Goal: Task Accomplishment & Management: Use online tool/utility

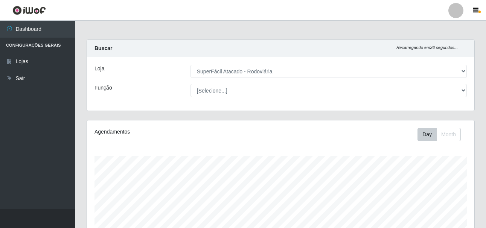
select select "400"
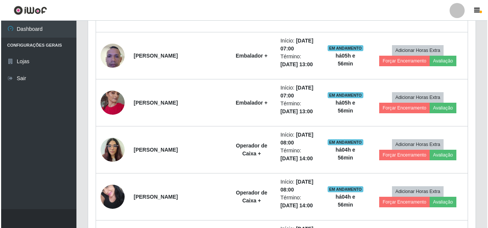
scroll to position [251, 0]
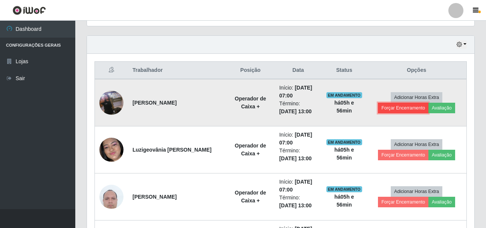
click at [411, 109] on button "Forçar Encerramento" at bounding box center [403, 108] width 50 height 11
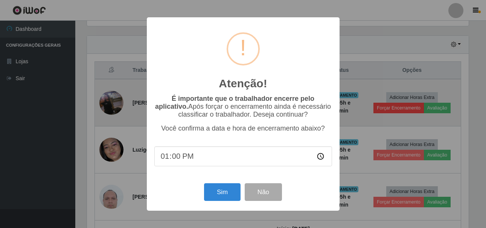
scroll to position [156, 383]
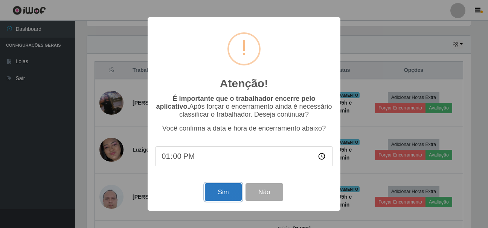
click at [216, 193] on button "Sim" at bounding box center [223, 192] width 36 height 18
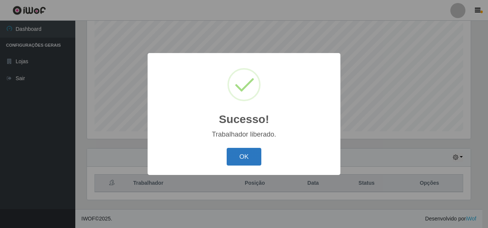
click at [237, 155] on button "OK" at bounding box center [244, 157] width 35 height 18
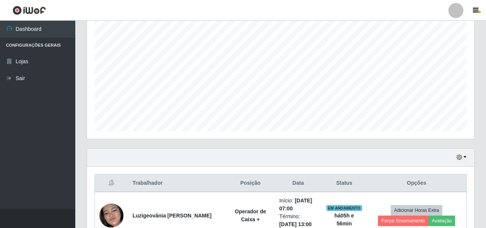
scroll to position [251, 0]
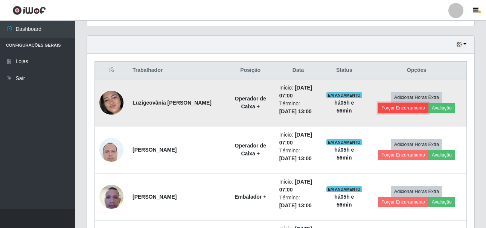
click at [407, 106] on button "Forçar Encerramento" at bounding box center [403, 108] width 50 height 11
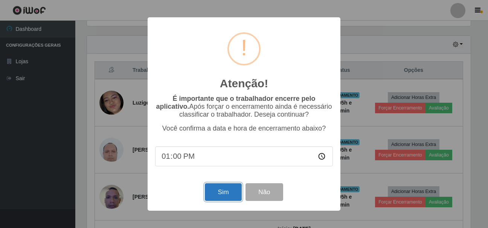
click at [212, 192] on button "Sim" at bounding box center [223, 192] width 36 height 18
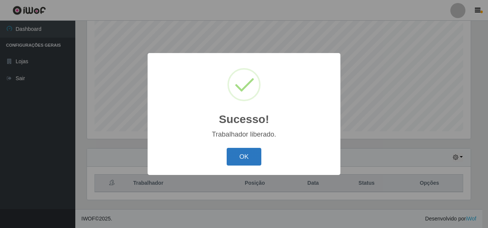
click at [234, 155] on button "OK" at bounding box center [244, 157] width 35 height 18
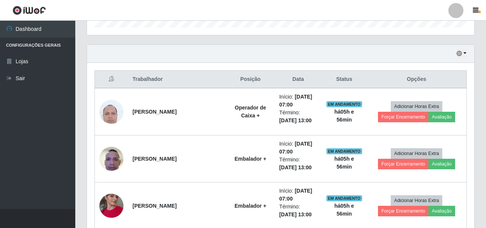
scroll to position [288, 0]
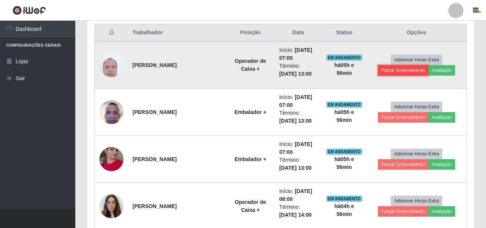
click at [395, 71] on button "Forçar Encerramento" at bounding box center [403, 70] width 50 height 11
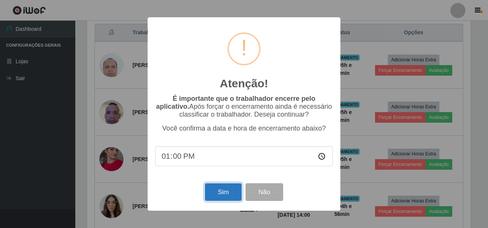
click at [227, 193] on button "Sim" at bounding box center [223, 192] width 36 height 18
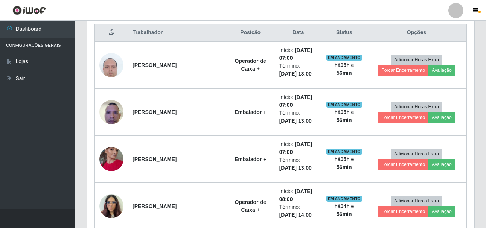
scroll to position [0, 0]
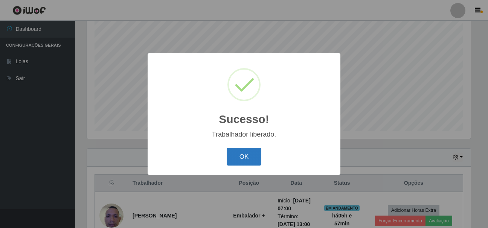
click at [236, 158] on button "OK" at bounding box center [244, 157] width 35 height 18
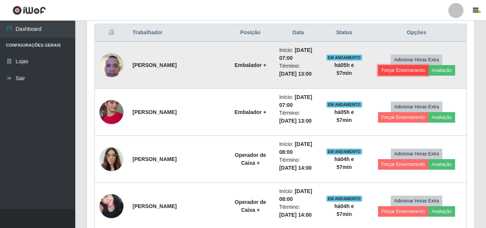
click at [398, 73] on button "Forçar Encerramento" at bounding box center [403, 70] width 50 height 11
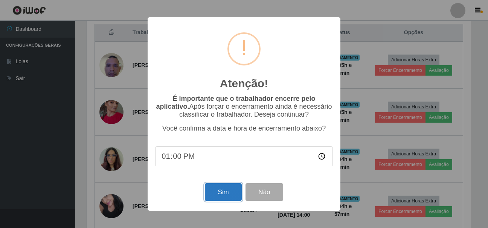
click at [227, 195] on button "Sim" at bounding box center [223, 192] width 36 height 18
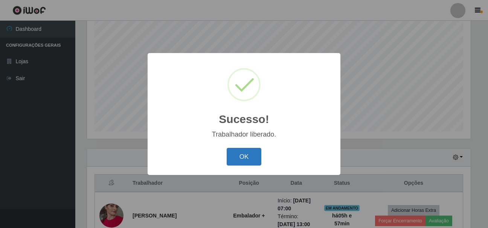
click at [234, 155] on button "OK" at bounding box center [244, 157] width 35 height 18
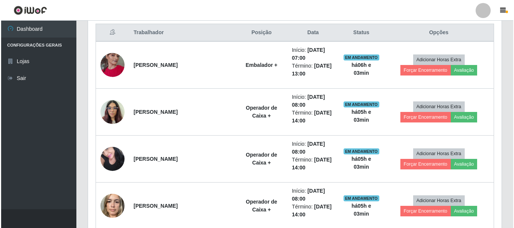
scroll to position [156, 414]
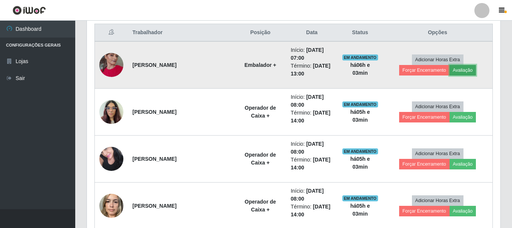
click at [450, 71] on button "Avaliação" at bounding box center [463, 70] width 27 height 11
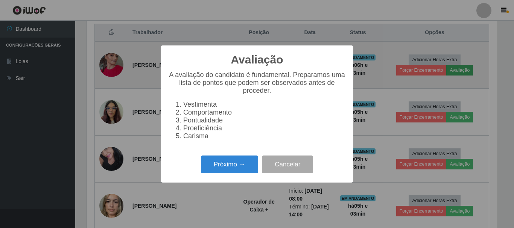
scroll to position [156, 410]
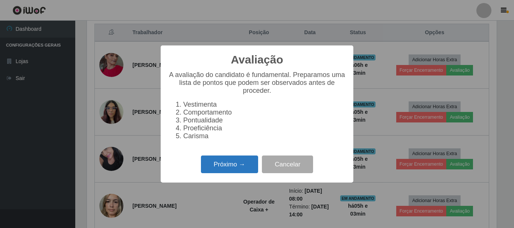
click at [234, 169] on button "Próximo →" at bounding box center [229, 165] width 57 height 18
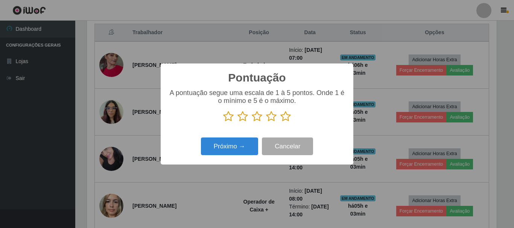
click at [288, 120] on icon at bounding box center [285, 116] width 11 height 11
click at [280, 122] on input "radio" at bounding box center [280, 122] width 0 height 0
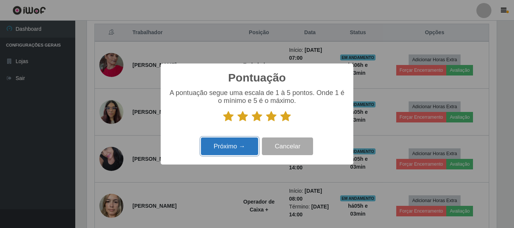
click at [228, 146] on button "Próximo →" at bounding box center [229, 147] width 57 height 18
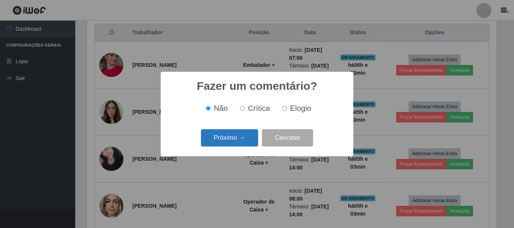
click at [231, 136] on button "Próximo →" at bounding box center [229, 138] width 57 height 18
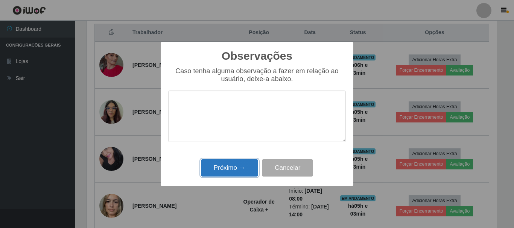
click at [213, 169] on button "Próximo →" at bounding box center [229, 169] width 57 height 18
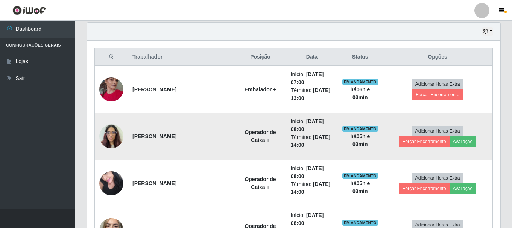
scroll to position [251, 0]
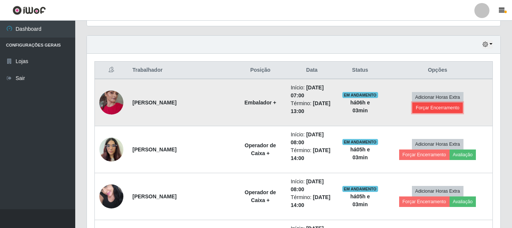
click at [463, 103] on button "Forçar Encerramento" at bounding box center [437, 108] width 50 height 11
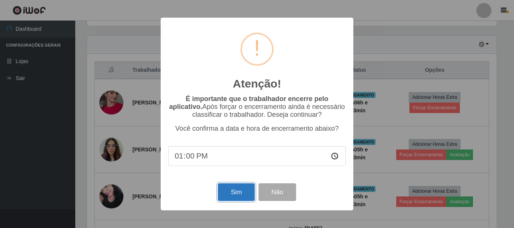
click at [228, 197] on button "Sim" at bounding box center [236, 193] width 36 height 18
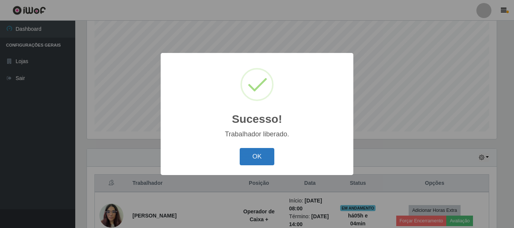
click at [249, 153] on button "OK" at bounding box center [257, 157] width 35 height 18
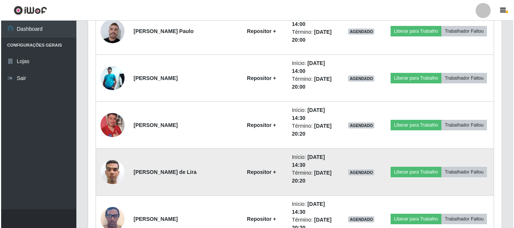
scroll to position [786, 0]
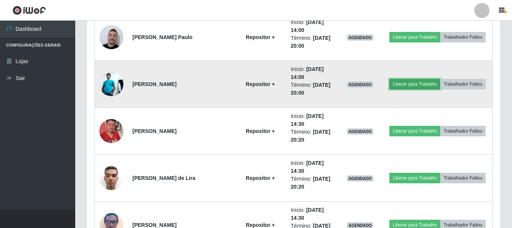
click at [418, 83] on button "Liberar para Trabalho" at bounding box center [414, 84] width 51 height 11
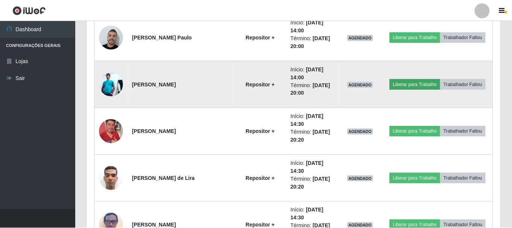
scroll to position [156, 410]
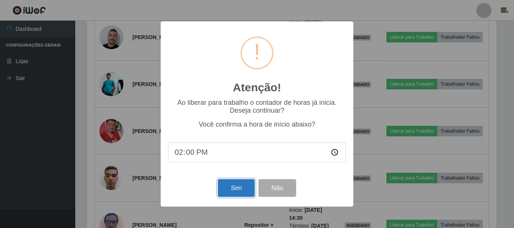
click at [229, 189] on button "Sim" at bounding box center [236, 188] width 36 height 18
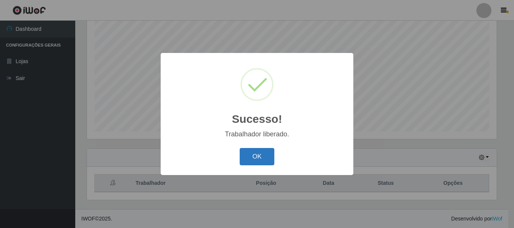
click at [260, 158] on button "OK" at bounding box center [257, 157] width 35 height 18
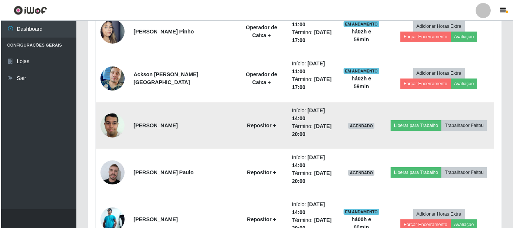
scroll to position [664, 0]
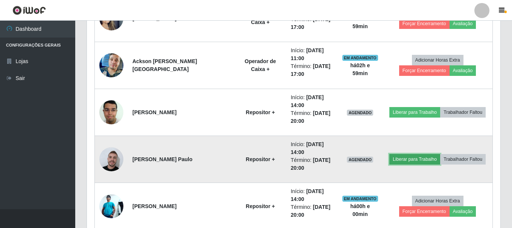
click at [410, 160] on button "Liberar para Trabalho" at bounding box center [414, 159] width 51 height 11
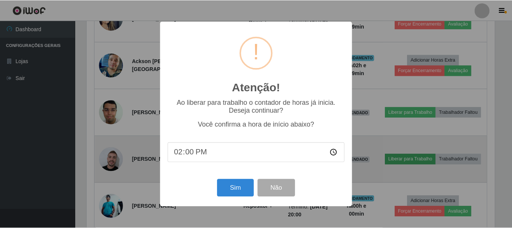
scroll to position [156, 410]
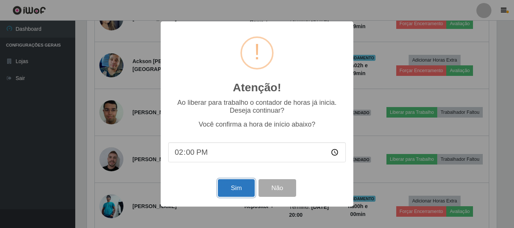
click at [245, 188] on button "Sim" at bounding box center [236, 188] width 36 height 18
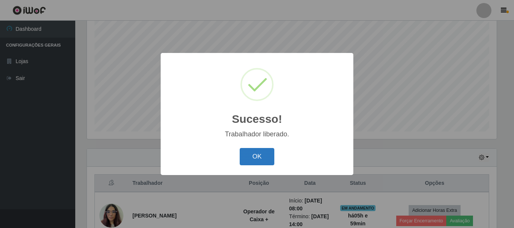
click at [267, 155] on button "OK" at bounding box center [257, 157] width 35 height 18
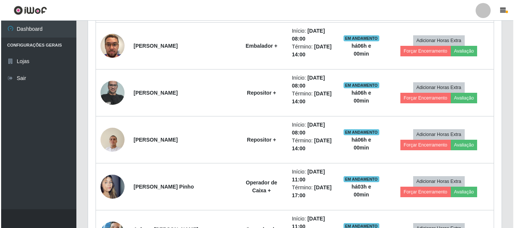
scroll to position [514, 0]
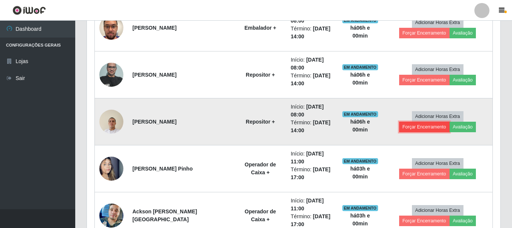
click at [450, 122] on button "Forçar Encerramento" at bounding box center [424, 127] width 50 height 11
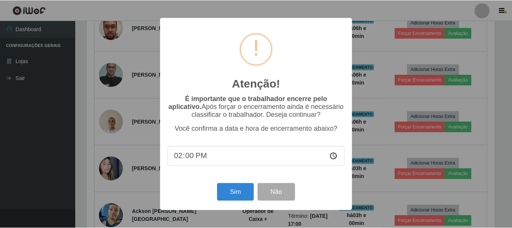
scroll to position [156, 410]
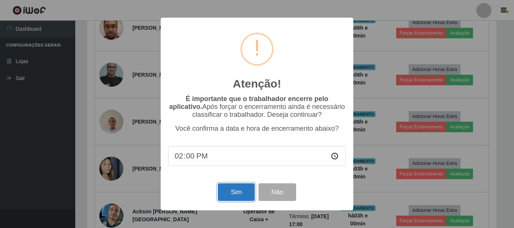
click at [241, 192] on button "Sim" at bounding box center [236, 193] width 36 height 18
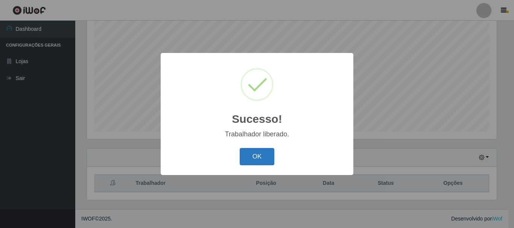
click at [262, 154] on button "OK" at bounding box center [257, 157] width 35 height 18
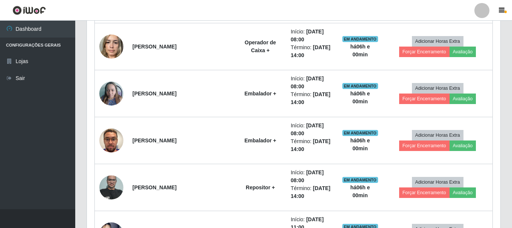
scroll to position [476, 0]
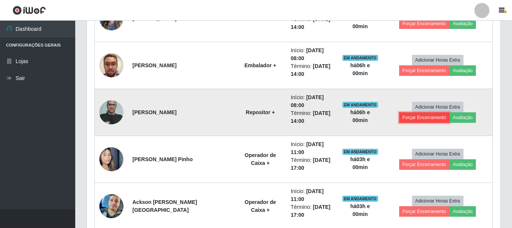
click at [450, 113] on button "Forçar Encerramento" at bounding box center [424, 118] width 50 height 11
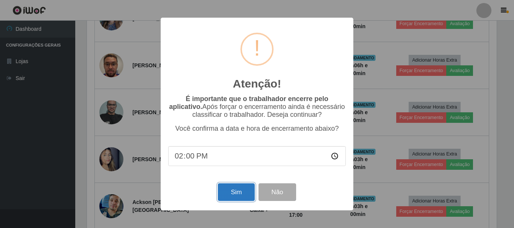
click at [237, 192] on button "Sim" at bounding box center [236, 193] width 36 height 18
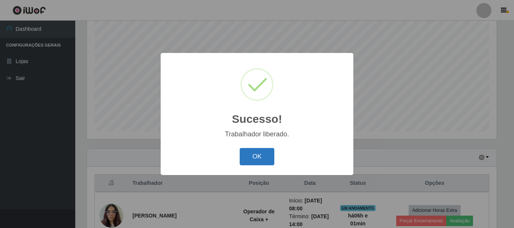
click at [249, 161] on button "OK" at bounding box center [257, 157] width 35 height 18
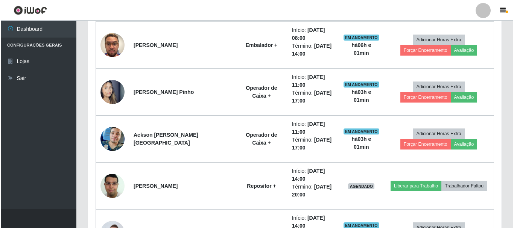
scroll to position [514, 0]
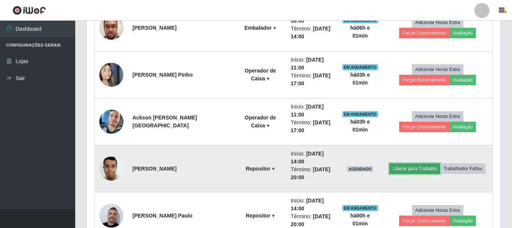
click at [401, 168] on button "Liberar para Trabalho" at bounding box center [414, 169] width 51 height 11
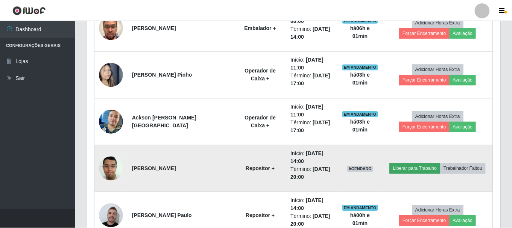
scroll to position [156, 410]
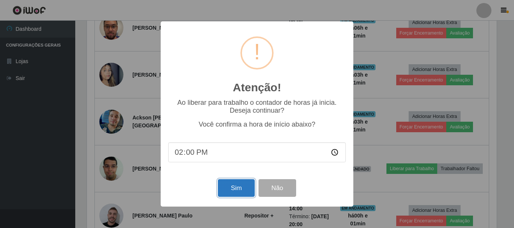
click at [238, 190] on button "Sim" at bounding box center [236, 188] width 36 height 18
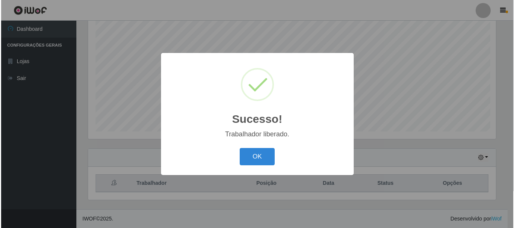
scroll to position [137, 0]
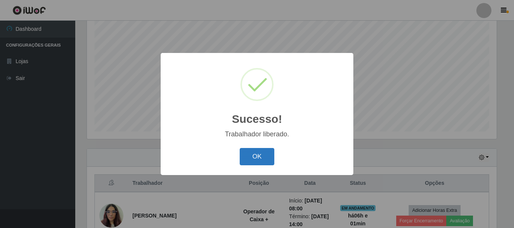
click at [254, 160] on button "OK" at bounding box center [257, 157] width 35 height 18
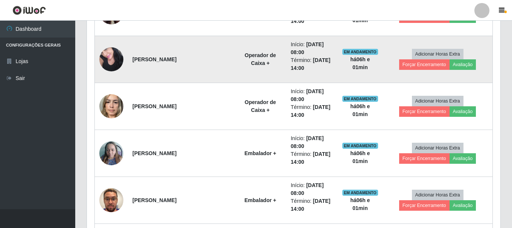
scroll to position [363, 0]
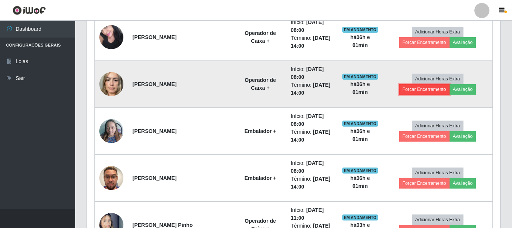
click at [450, 84] on button "Forçar Encerramento" at bounding box center [424, 89] width 50 height 11
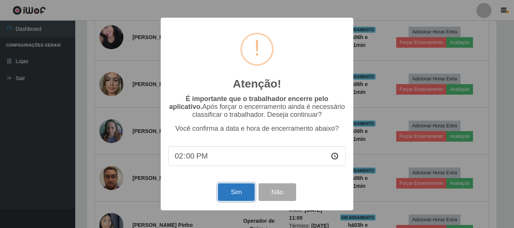
click at [232, 196] on button "Sim" at bounding box center [236, 193] width 36 height 18
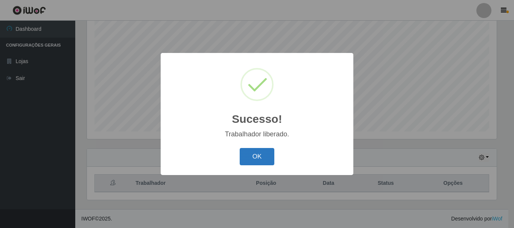
click at [252, 158] on button "OK" at bounding box center [257, 157] width 35 height 18
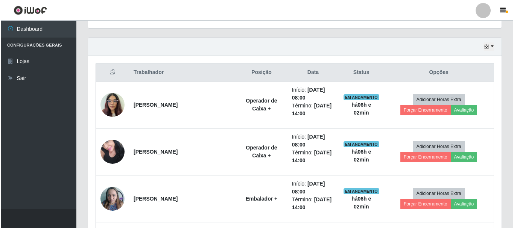
scroll to position [250, 0]
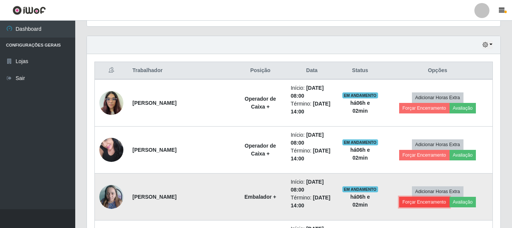
click at [446, 197] on button "Forçar Encerramento" at bounding box center [424, 202] width 50 height 11
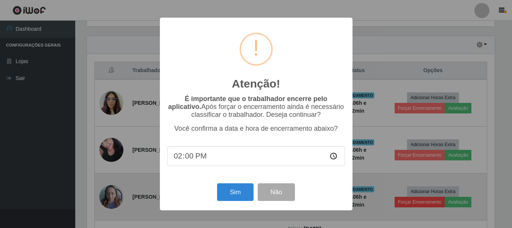
scroll to position [156, 410]
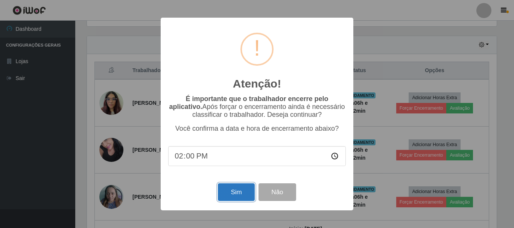
click at [234, 197] on button "Sim" at bounding box center [236, 193] width 36 height 18
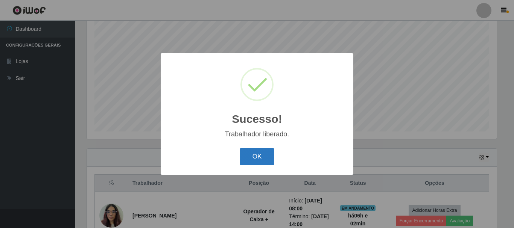
click at [260, 159] on button "OK" at bounding box center [257, 157] width 35 height 18
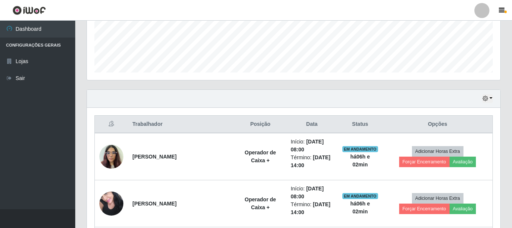
scroll to position [288, 0]
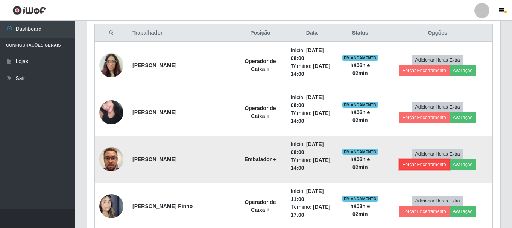
click at [450, 160] on button "Forçar Encerramento" at bounding box center [424, 165] width 50 height 11
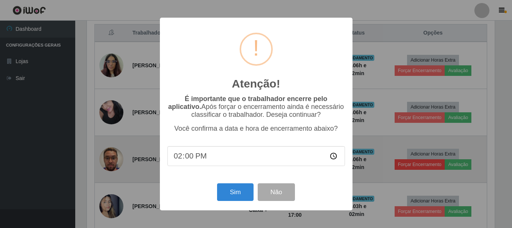
scroll to position [156, 410]
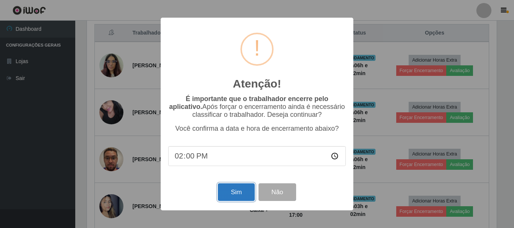
click at [225, 195] on button "Sim" at bounding box center [236, 193] width 36 height 18
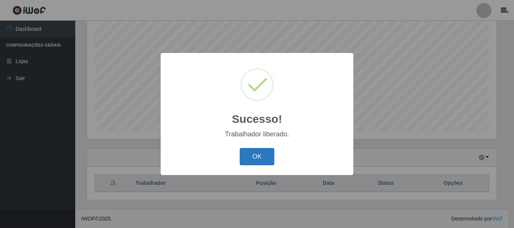
click at [258, 156] on button "OK" at bounding box center [257, 157] width 35 height 18
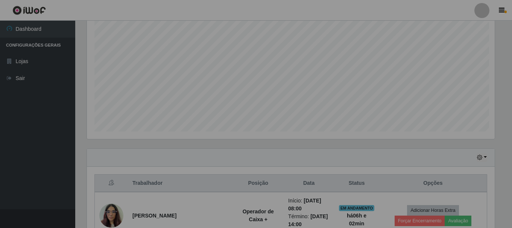
scroll to position [156, 414]
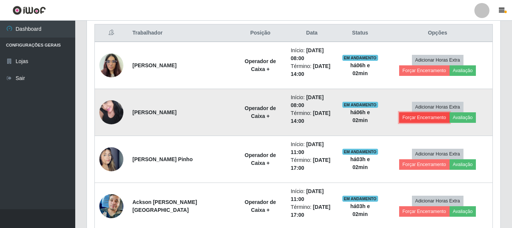
click at [450, 113] on button "Forçar Encerramento" at bounding box center [424, 118] width 50 height 11
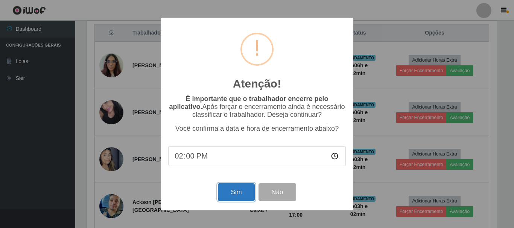
click at [234, 201] on button "Sim" at bounding box center [236, 193] width 36 height 18
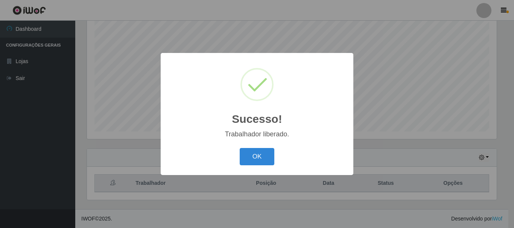
click at [265, 148] on div "OK Cancel" at bounding box center [257, 156] width 178 height 21
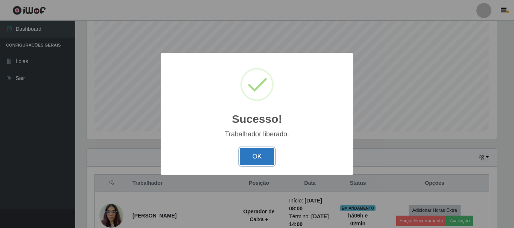
click at [265, 152] on button "OK" at bounding box center [257, 157] width 35 height 18
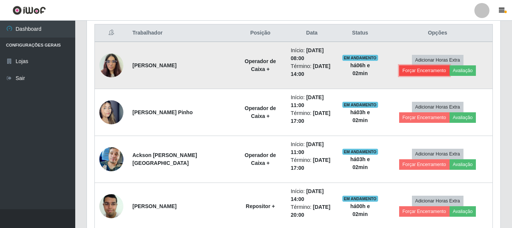
click at [450, 65] on button "Forçar Encerramento" at bounding box center [424, 70] width 50 height 11
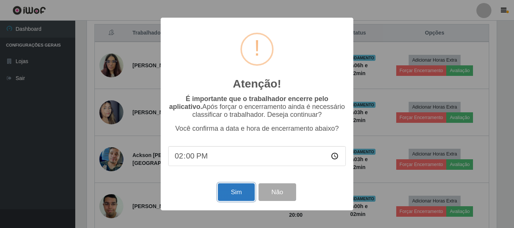
click at [242, 190] on button "Sim" at bounding box center [236, 193] width 36 height 18
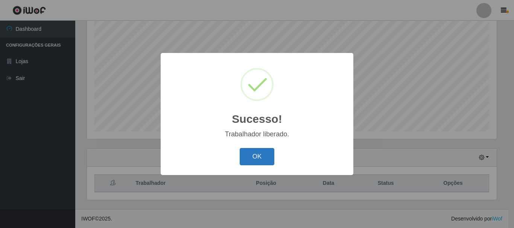
click at [257, 156] on button "OK" at bounding box center [257, 157] width 35 height 18
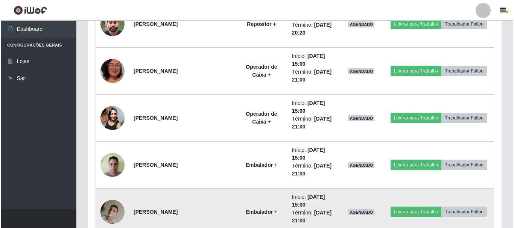
scroll to position [739, 0]
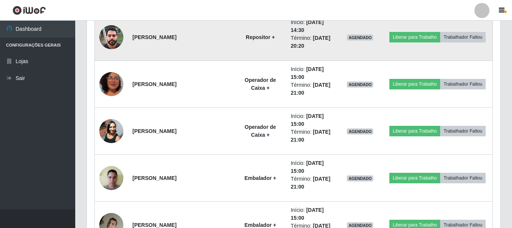
click at [118, 33] on img at bounding box center [111, 37] width 24 height 32
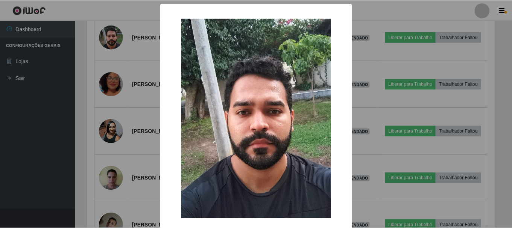
scroll to position [38, 0]
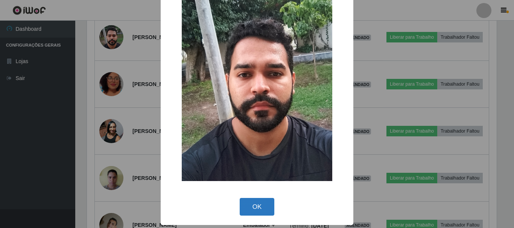
click at [244, 205] on button "OK" at bounding box center [257, 207] width 35 height 18
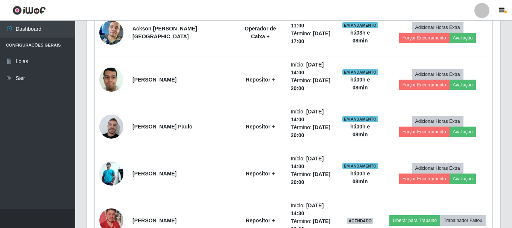
scroll to position [363, 0]
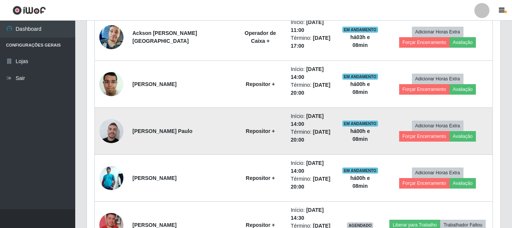
click at [107, 133] on img at bounding box center [111, 131] width 24 height 27
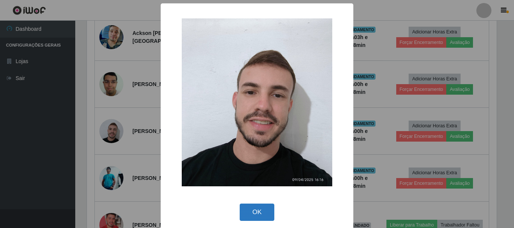
click at [253, 212] on button "OK" at bounding box center [257, 213] width 35 height 18
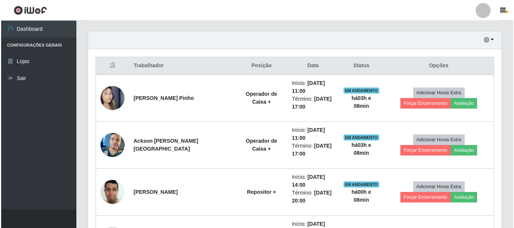
scroll to position [250, 0]
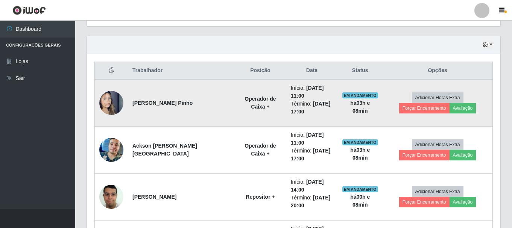
click at [116, 100] on img at bounding box center [111, 103] width 24 height 43
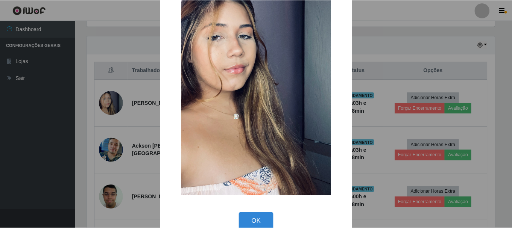
scroll to position [105, 0]
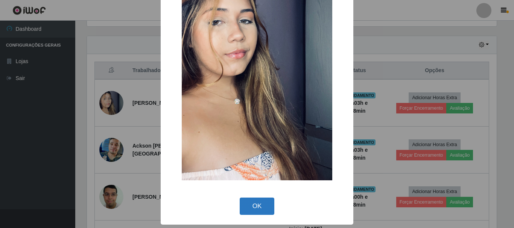
click at [251, 205] on button "OK" at bounding box center [257, 207] width 35 height 18
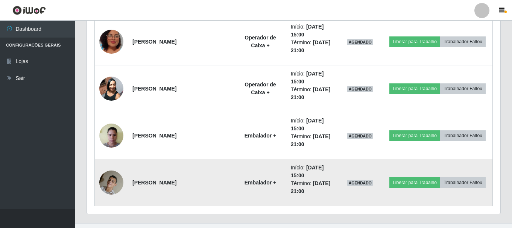
scroll to position [796, 0]
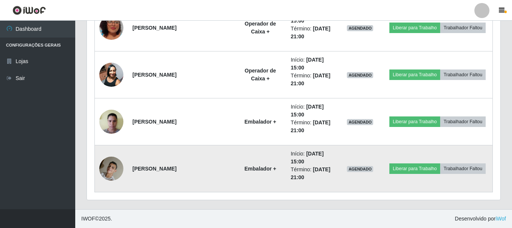
click at [116, 175] on img at bounding box center [111, 169] width 24 height 32
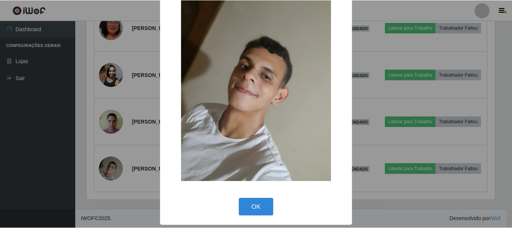
scroll to position [38, 0]
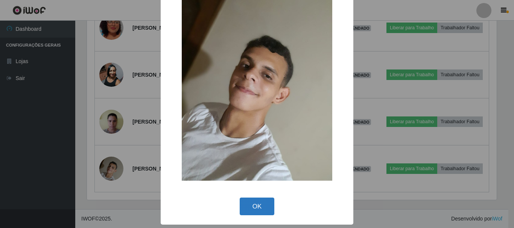
click at [254, 206] on button "OK" at bounding box center [257, 207] width 35 height 18
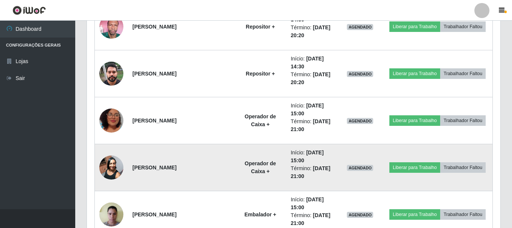
scroll to position [683, 0]
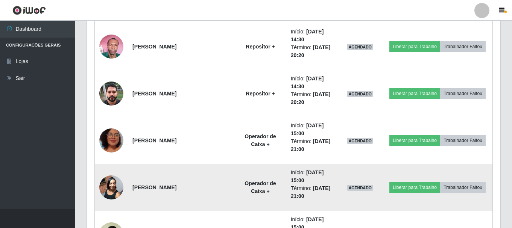
click at [114, 190] on img at bounding box center [111, 188] width 24 height 32
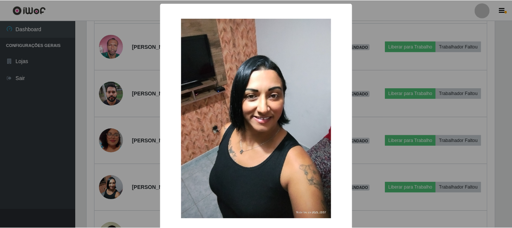
scroll to position [38, 0]
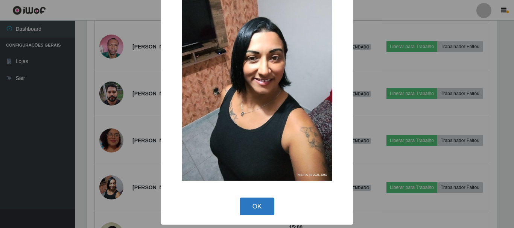
click at [255, 209] on button "OK" at bounding box center [257, 207] width 35 height 18
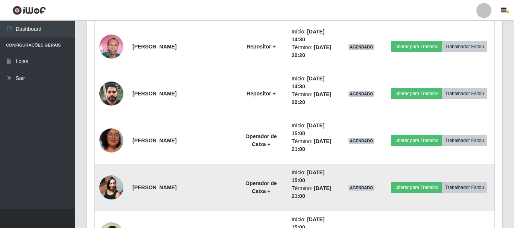
scroll to position [156, 414]
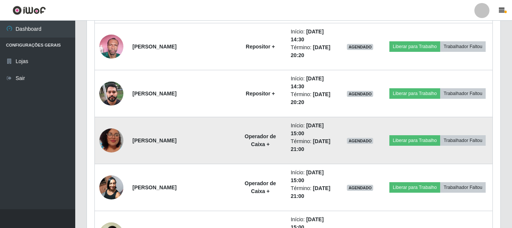
click at [112, 141] on img at bounding box center [111, 140] width 24 height 43
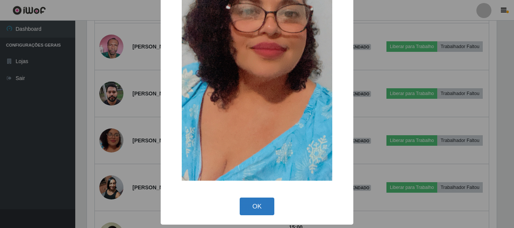
click at [257, 199] on button "OK" at bounding box center [257, 207] width 35 height 18
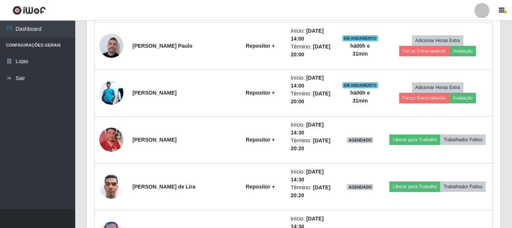
scroll to position [452, 0]
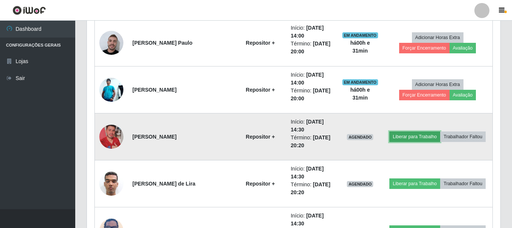
click at [391, 136] on button "Liberar para Trabalho" at bounding box center [414, 137] width 51 height 11
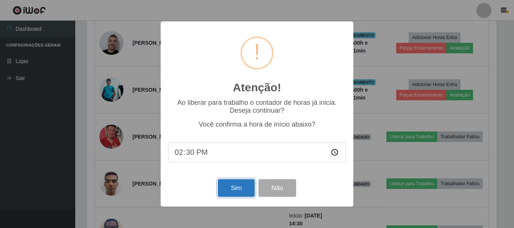
click at [240, 189] on button "Sim" at bounding box center [236, 188] width 36 height 18
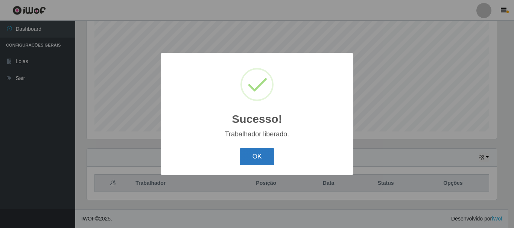
click at [262, 159] on button "OK" at bounding box center [257, 157] width 35 height 18
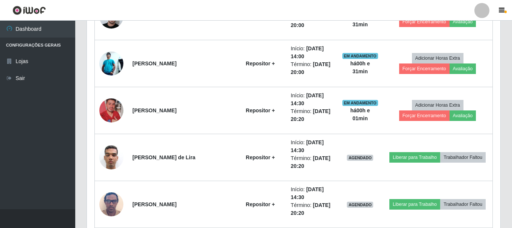
scroll to position [514, 0]
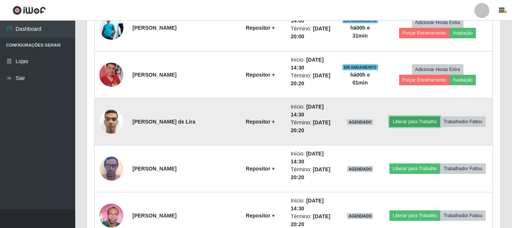
click at [417, 126] on button "Liberar para Trabalho" at bounding box center [414, 122] width 51 height 11
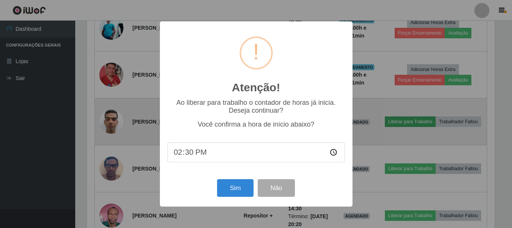
scroll to position [156, 410]
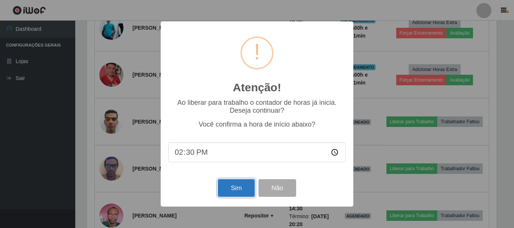
click at [238, 193] on button "Sim" at bounding box center [236, 188] width 36 height 18
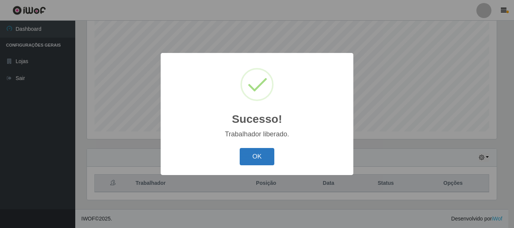
click at [247, 156] on button "OK" at bounding box center [257, 157] width 35 height 18
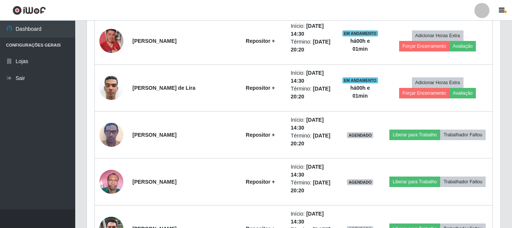
scroll to position [551, 0]
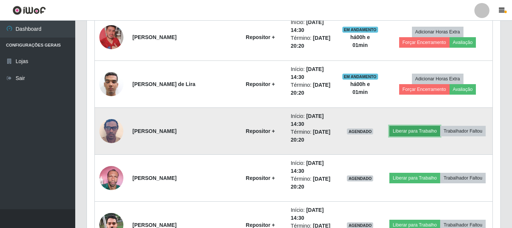
click at [412, 130] on button "Liberar para Trabalho" at bounding box center [414, 131] width 51 height 11
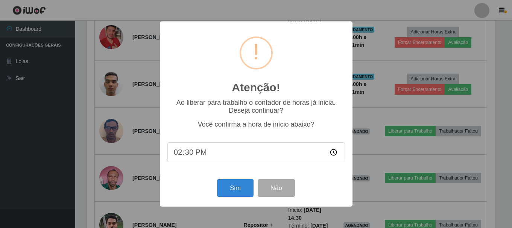
scroll to position [156, 410]
click at [242, 197] on button "Sim" at bounding box center [236, 188] width 36 height 18
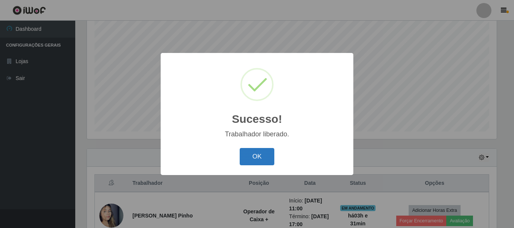
click at [260, 158] on button "OK" at bounding box center [257, 157] width 35 height 18
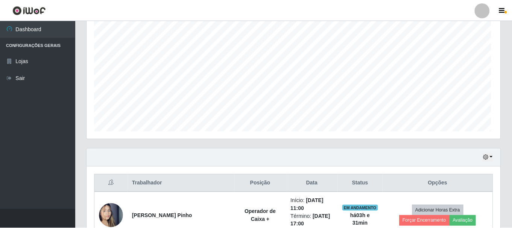
scroll to position [376118, 375860]
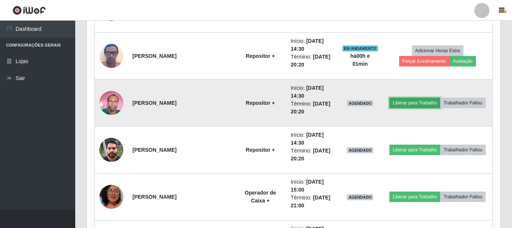
click at [396, 100] on button "Liberar para Trabalho" at bounding box center [414, 103] width 51 height 11
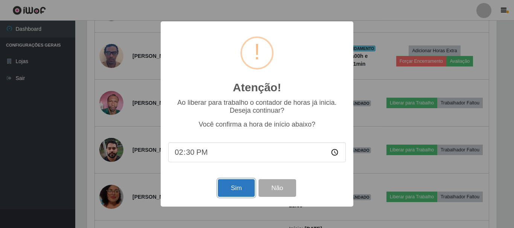
click at [245, 189] on button "Sim" at bounding box center [236, 188] width 36 height 18
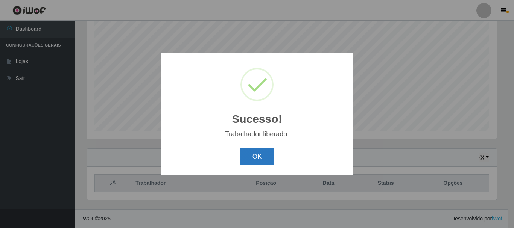
click at [257, 159] on button "OK" at bounding box center [257, 157] width 35 height 18
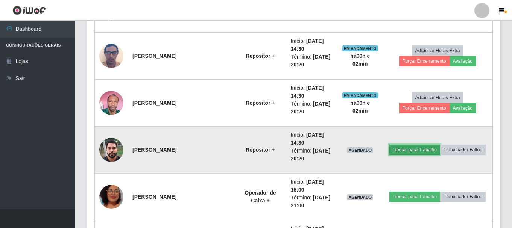
click at [424, 150] on button "Liberar para Trabalho" at bounding box center [414, 150] width 51 height 11
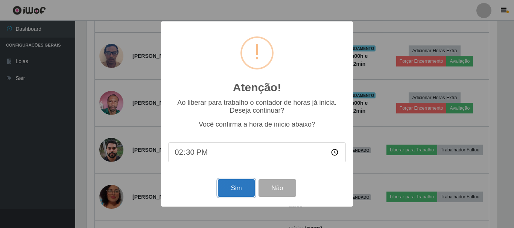
click at [237, 191] on button "Sim" at bounding box center [236, 188] width 36 height 18
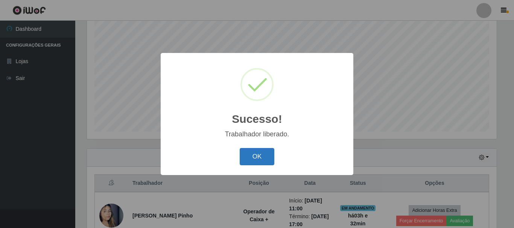
click at [255, 156] on button "OK" at bounding box center [257, 157] width 35 height 18
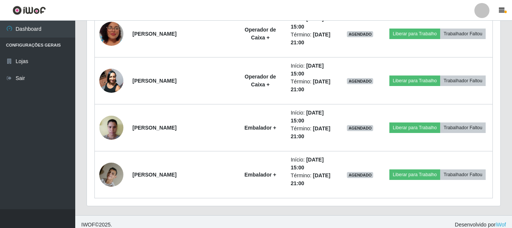
scroll to position [796, 0]
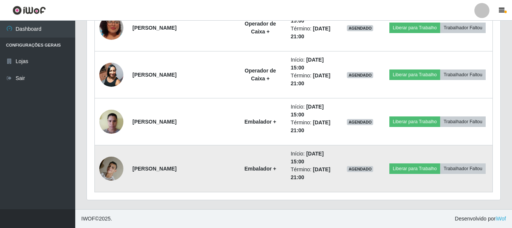
click at [110, 167] on img at bounding box center [111, 169] width 24 height 32
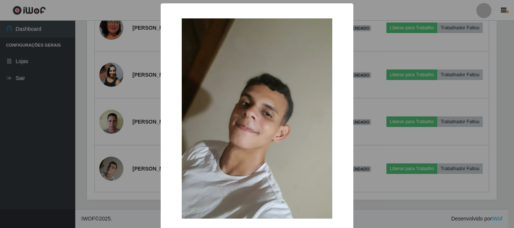
click at [47, 159] on div "× OK Cancel" at bounding box center [257, 114] width 514 height 228
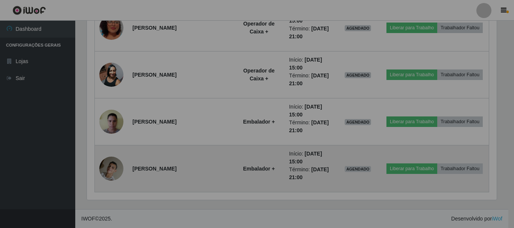
scroll to position [156, 414]
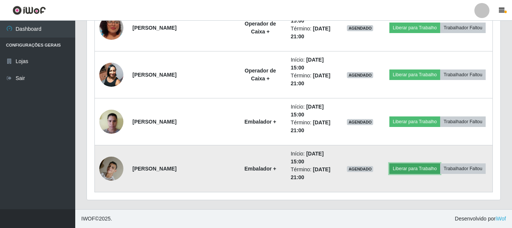
click at [406, 172] on button "Liberar para Trabalho" at bounding box center [414, 169] width 51 height 11
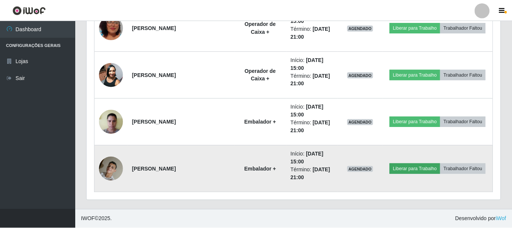
scroll to position [156, 410]
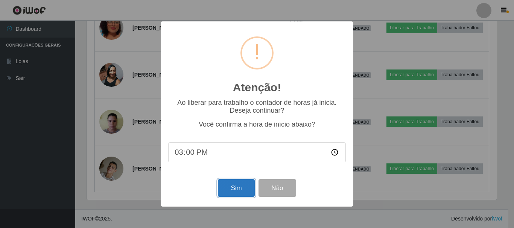
click at [235, 189] on button "Sim" at bounding box center [236, 188] width 36 height 18
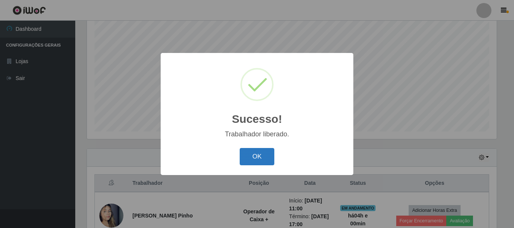
click at [258, 157] on button "OK" at bounding box center [257, 157] width 35 height 18
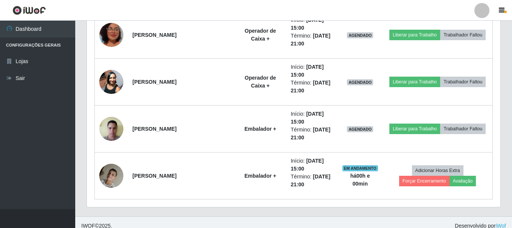
scroll to position [796, 0]
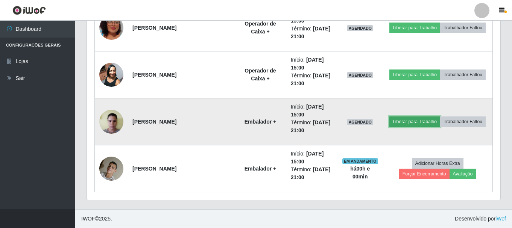
click at [401, 122] on button "Liberar para Trabalho" at bounding box center [414, 122] width 51 height 11
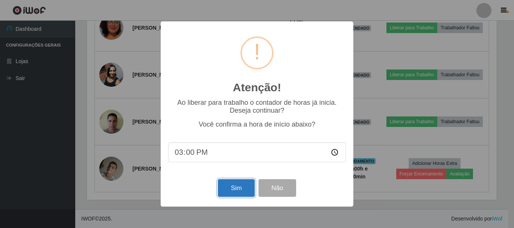
click at [235, 188] on button "Sim" at bounding box center [236, 188] width 36 height 18
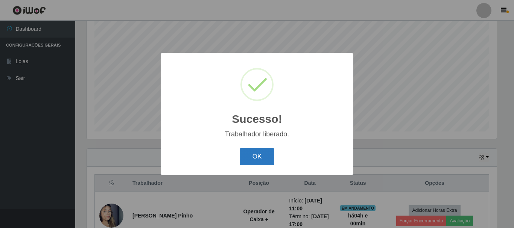
click at [246, 160] on button "OK" at bounding box center [257, 157] width 35 height 18
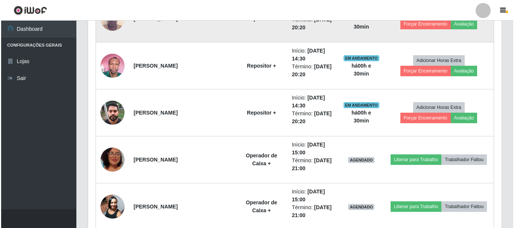
scroll to position [664, 0]
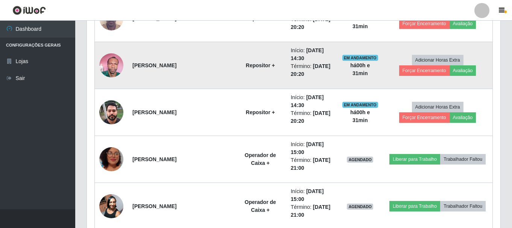
click at [111, 68] on img at bounding box center [111, 65] width 24 height 32
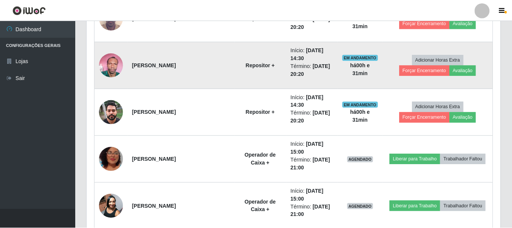
scroll to position [156, 410]
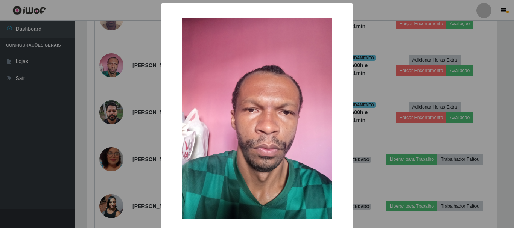
click at [29, 135] on div "× OK Cancel" at bounding box center [257, 114] width 514 height 228
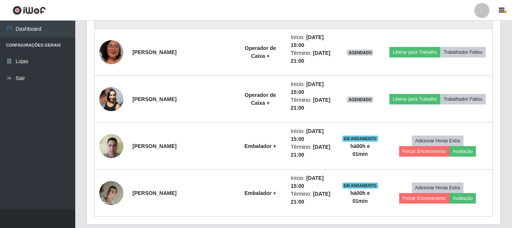
scroll to position [758, 0]
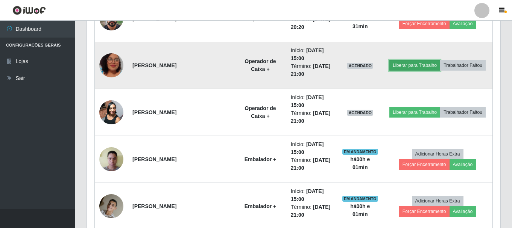
click at [397, 65] on button "Liberar para Trabalho" at bounding box center [414, 65] width 51 height 11
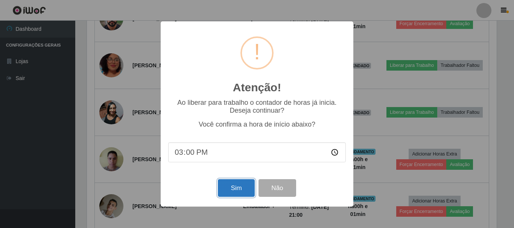
click at [240, 189] on button "Sim" at bounding box center [236, 188] width 36 height 18
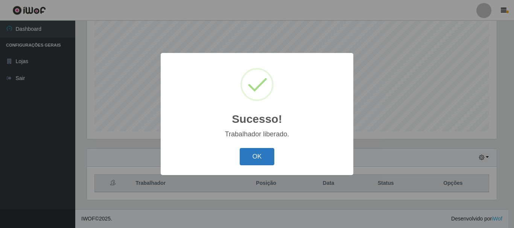
click at [249, 159] on button "OK" at bounding box center [257, 157] width 35 height 18
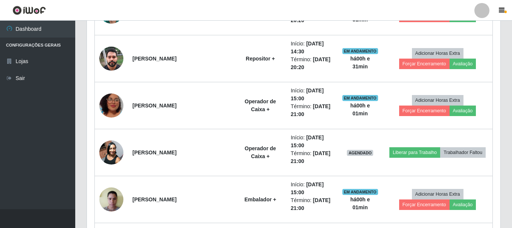
scroll to position [739, 0]
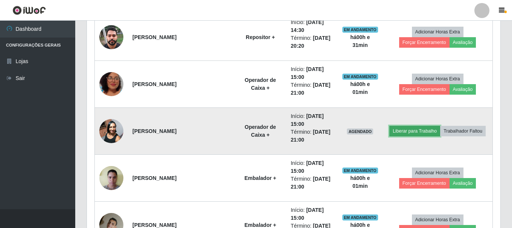
click at [397, 132] on button "Liberar para Trabalho" at bounding box center [414, 131] width 51 height 11
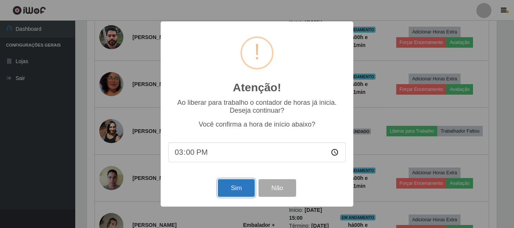
click at [234, 191] on button "Sim" at bounding box center [236, 188] width 36 height 18
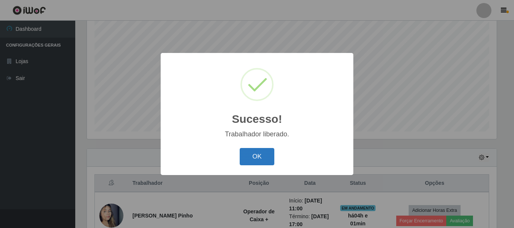
click at [254, 151] on button "OK" at bounding box center [257, 157] width 35 height 18
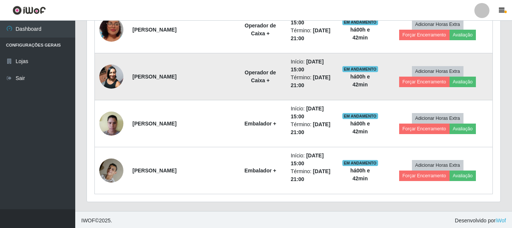
scroll to position [796, 0]
